Goal: Task Accomplishment & Management: Manage account settings

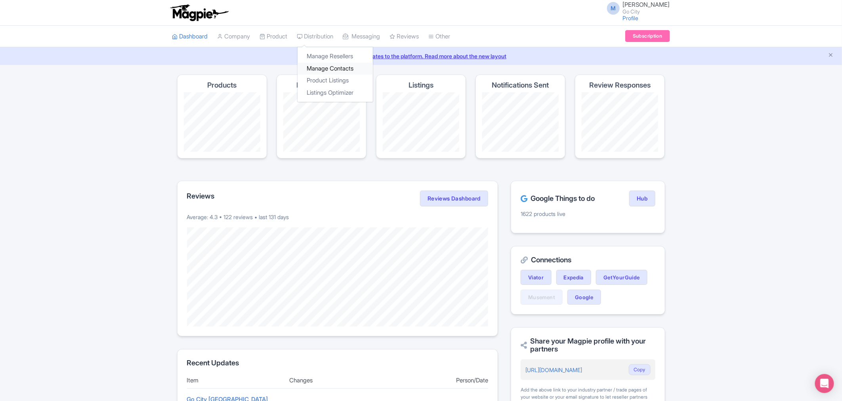
click at [324, 67] on link "Manage Contacts" at bounding box center [335, 69] width 75 height 12
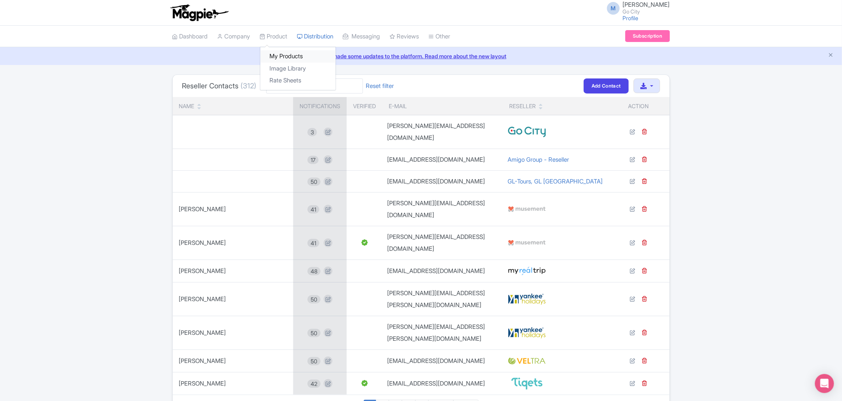
click at [279, 53] on link "My Products" at bounding box center [297, 56] width 75 height 12
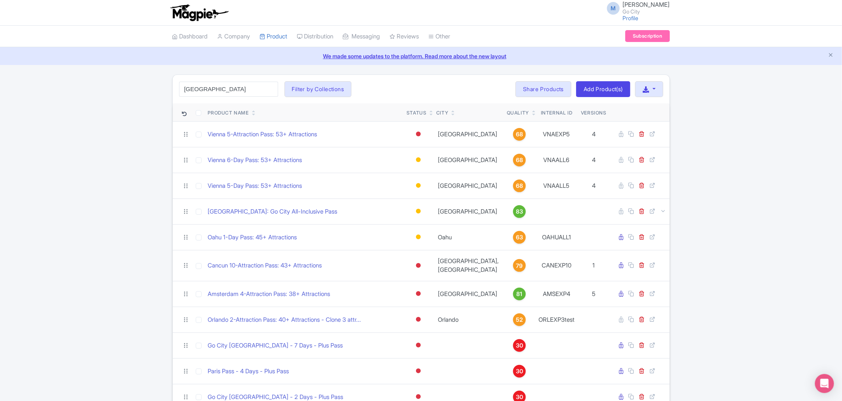
type input "HONG kong"
click button "Search" at bounding box center [0, 0] width 0 height 0
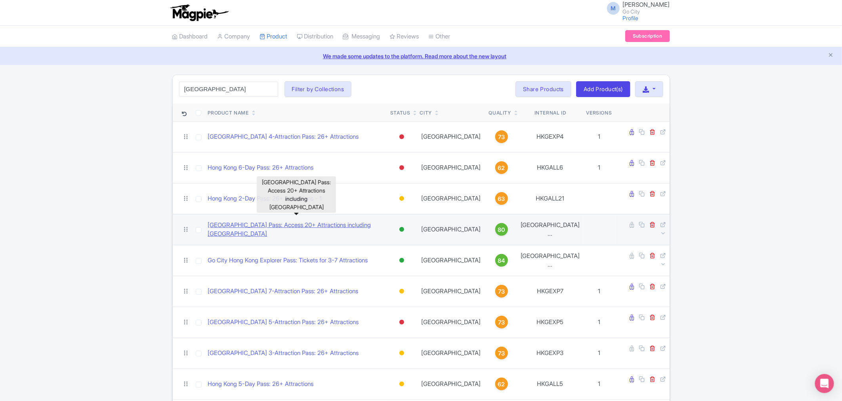
click at [290, 221] on link "Hong Kong Pass: Access 20+ Attractions including Ocean Park" at bounding box center [296, 230] width 176 height 18
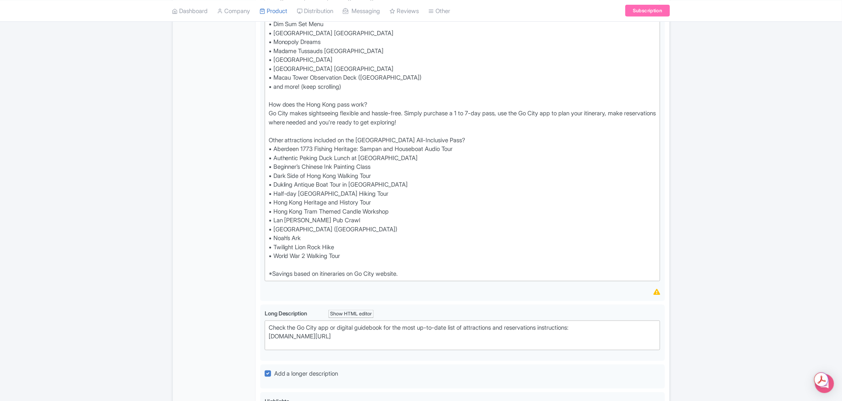
scroll to position [308, 0]
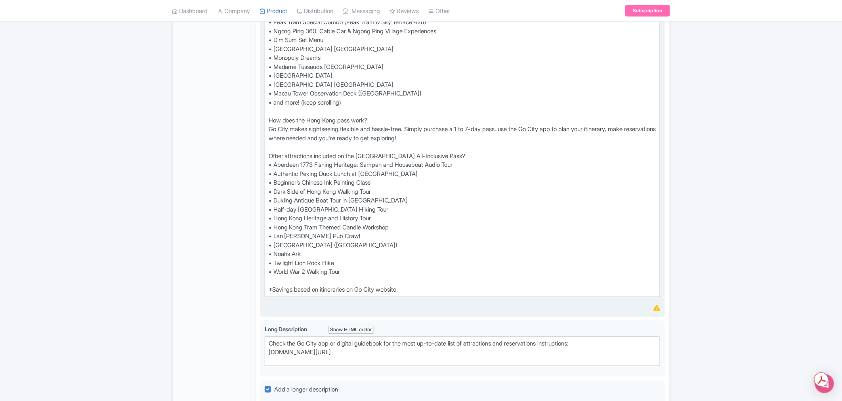
click at [319, 252] on div "Discover the best of Hong Kong with Go City's All-Inclusive Pass. Choose a 1 to…" at bounding box center [463, 125] width 388 height 339
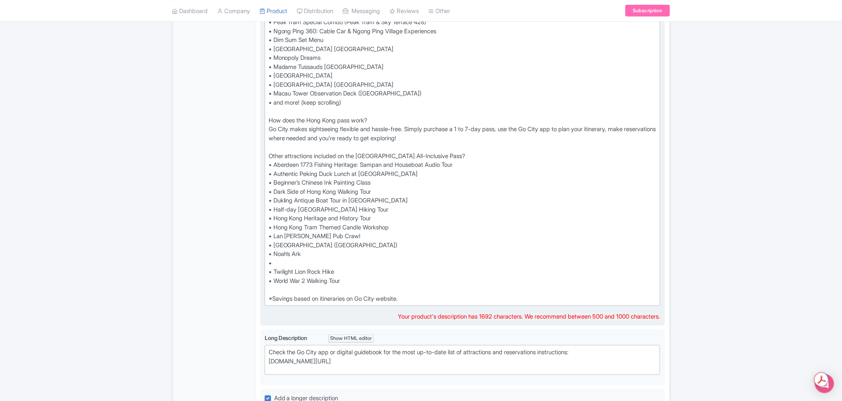
paste trix-editor "Tea Tasting &amp; Brewing Experience"
click at [274, 260] on div "Discover the best of Hong Kong with Go City's All-Inclusive Pass. Choose a 1 to…" at bounding box center [463, 130] width 388 height 348
type trix-editor "<div>Discover the best of Hong Kong with Go City's All-Inclusive Pass. Choose a…"
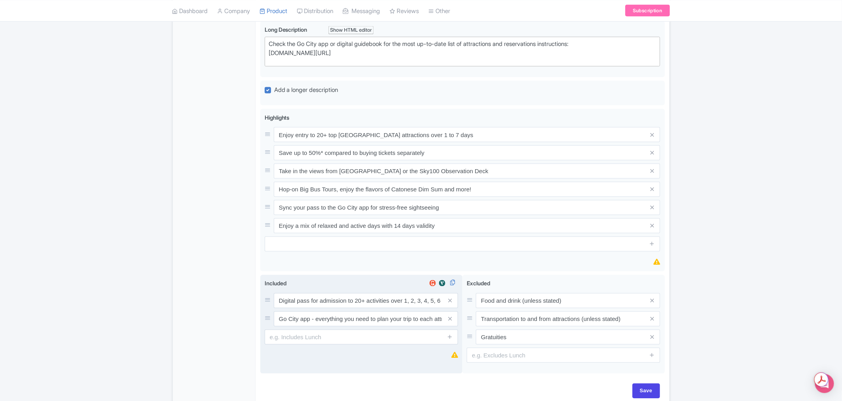
scroll to position [656, 0]
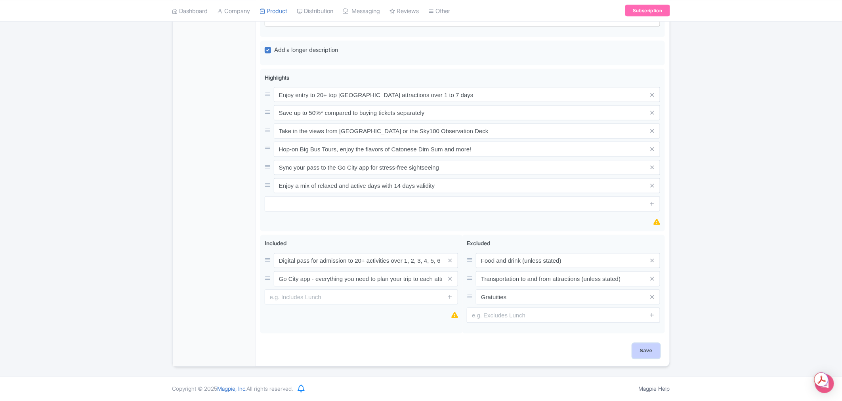
click at [652, 349] on input "Save" at bounding box center [646, 351] width 28 height 15
type input "Saving..."
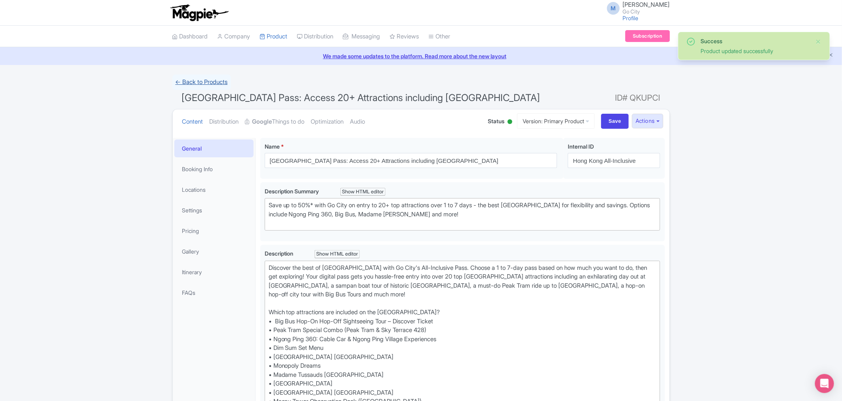
click at [202, 84] on link "← Back to Products" at bounding box center [201, 81] width 59 height 15
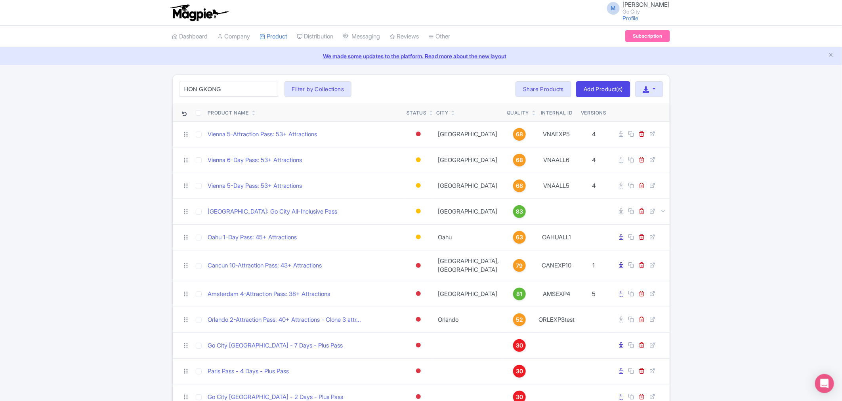
click button "Search" at bounding box center [0, 0] width 0 height 0
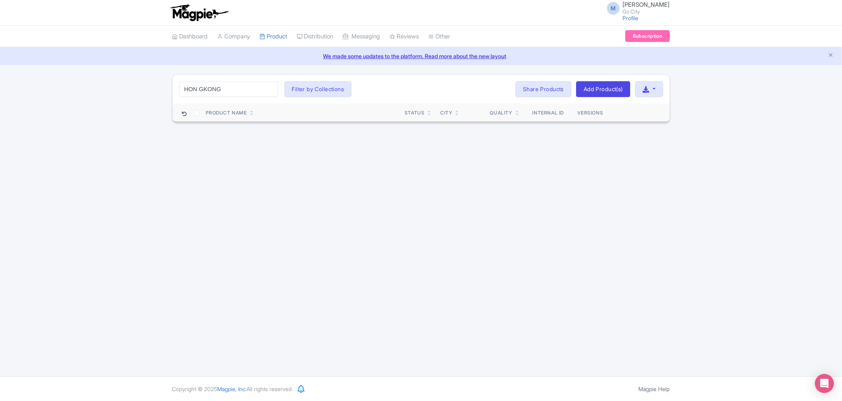
click at [242, 88] on input "HON GKONG" at bounding box center [228, 89] width 99 height 15
type input "hong kong"
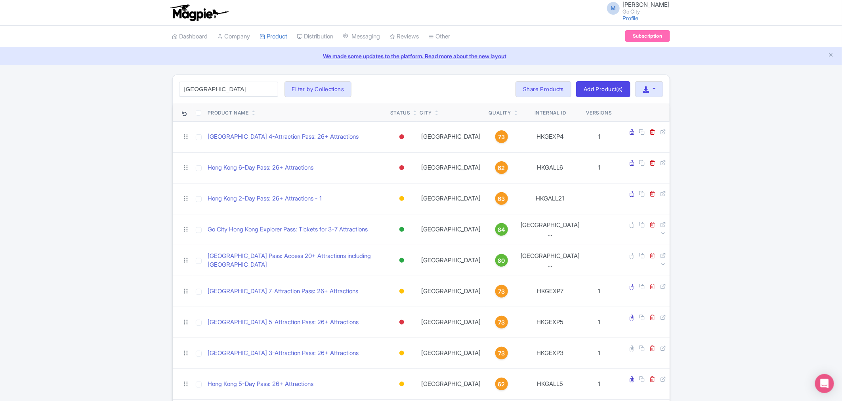
click button "Search" at bounding box center [0, 0] width 0 height 0
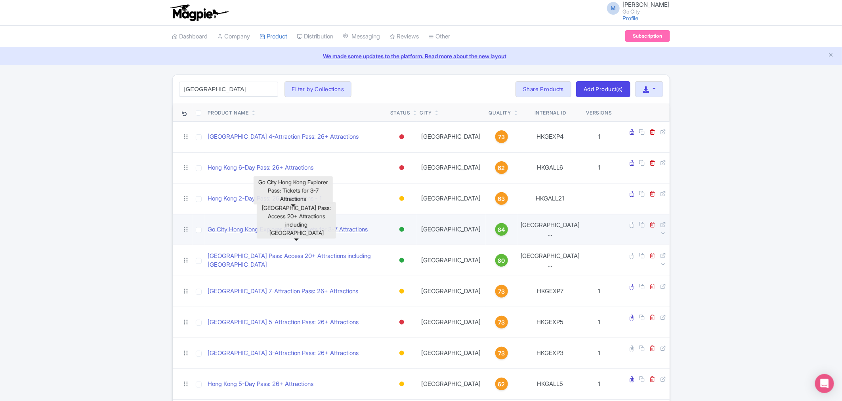
click at [234, 225] on link "Go City Hong Kong Explorer Pass: Tickets for 3-7 Attractions" at bounding box center [288, 229] width 160 height 9
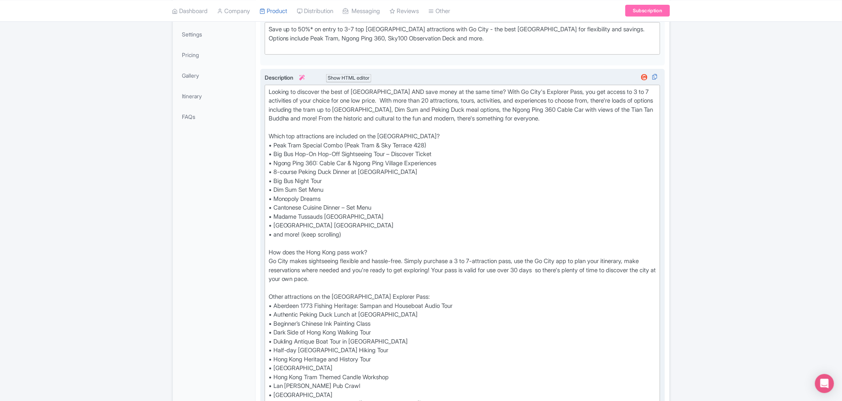
scroll to position [352, 0]
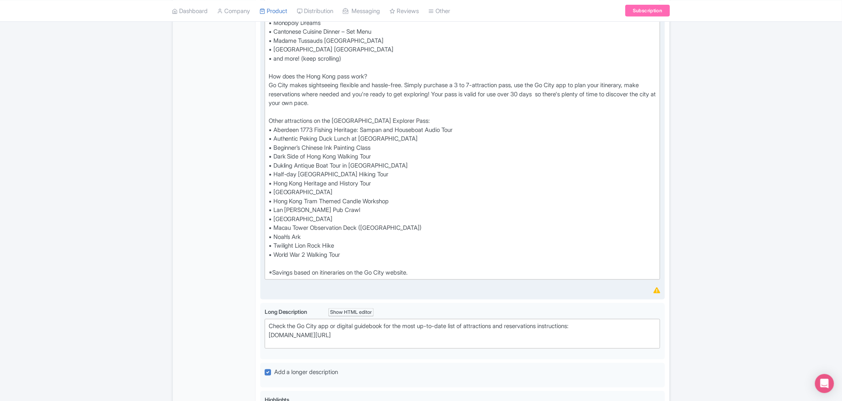
click at [317, 238] on div "Looking to discover the best of [GEOGRAPHIC_DATA] AND save money at the same ti…" at bounding box center [463, 95] width 388 height 366
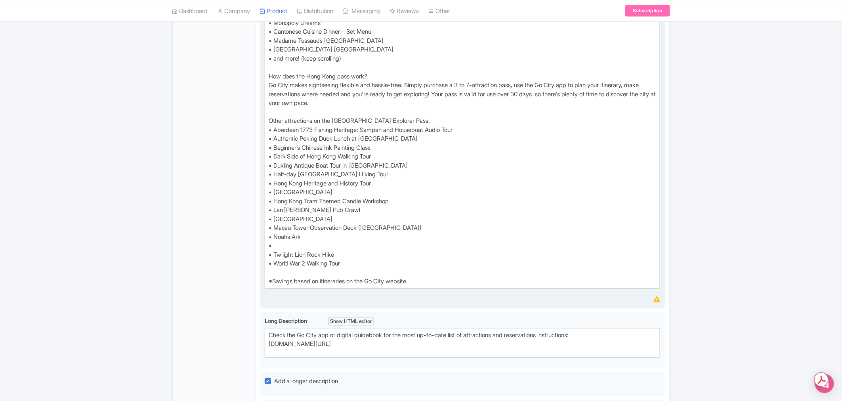
click at [307, 245] on div "Looking to discover the best of Hong Kong AND save money at the same time? With…" at bounding box center [463, 99] width 388 height 374
paste trix-editor "<div>Looking to discover the best of Hong Kong AND save money at the same time?…"
type trix-editor "<div>Looking to discover the best of Hong Kong AND save money at the same time?…"
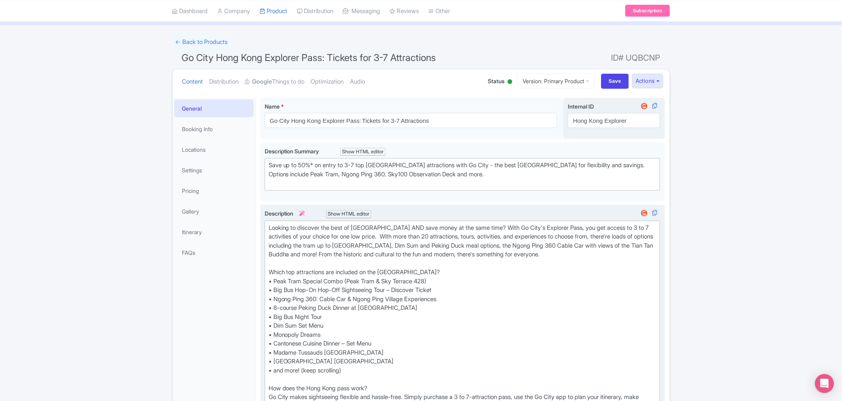
scroll to position [0, 0]
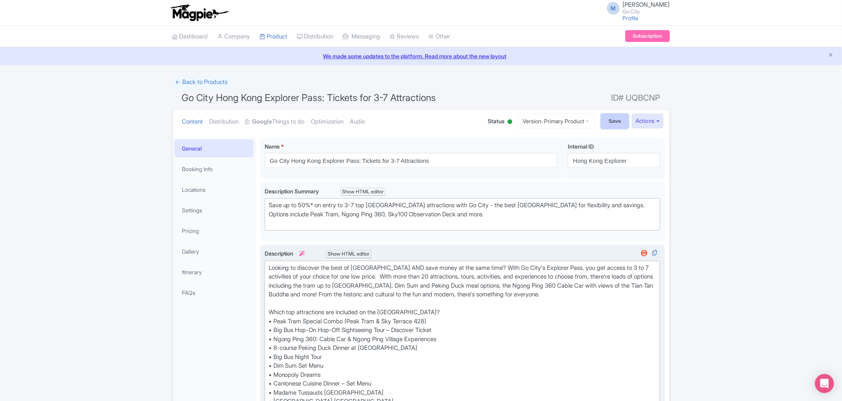
click at [613, 126] on input "Save" at bounding box center [615, 121] width 28 height 15
type input "Saving..."
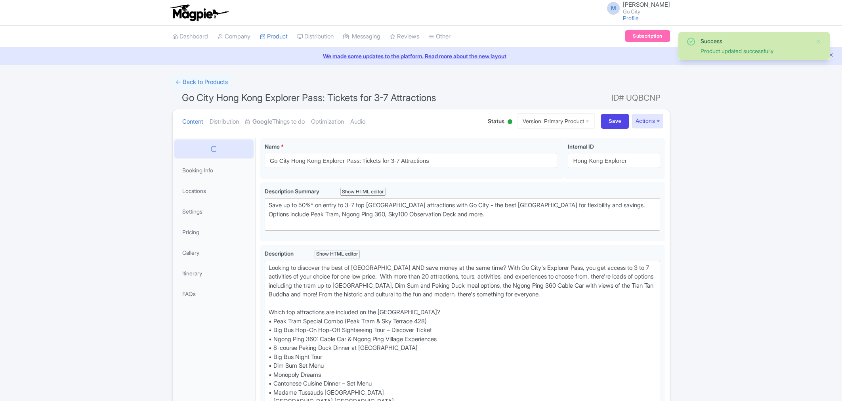
scroll to position [137, 0]
